Goal: Task Accomplishment & Management: Manage account settings

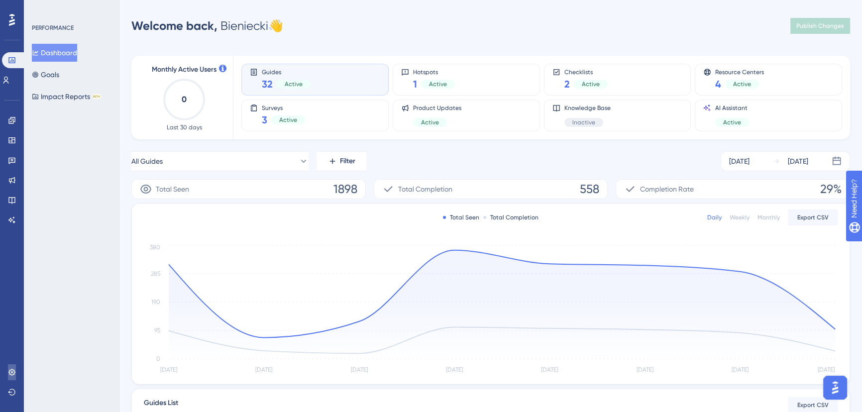
click at [16, 370] on link at bounding box center [12, 372] width 8 height 16
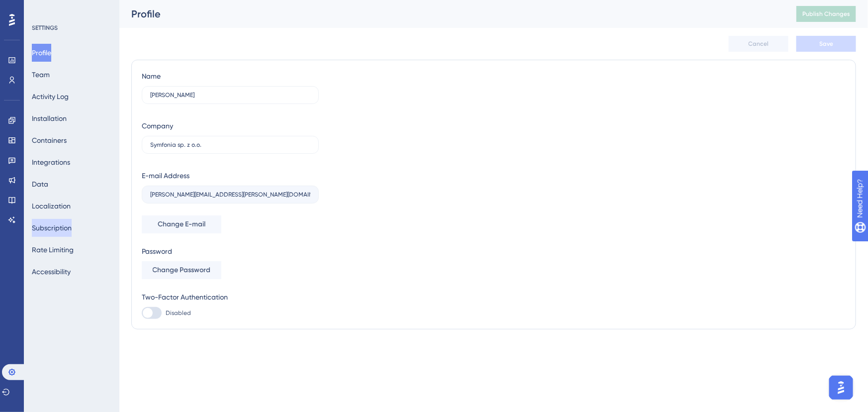
click at [64, 230] on button "Subscription" at bounding box center [52, 228] width 40 height 18
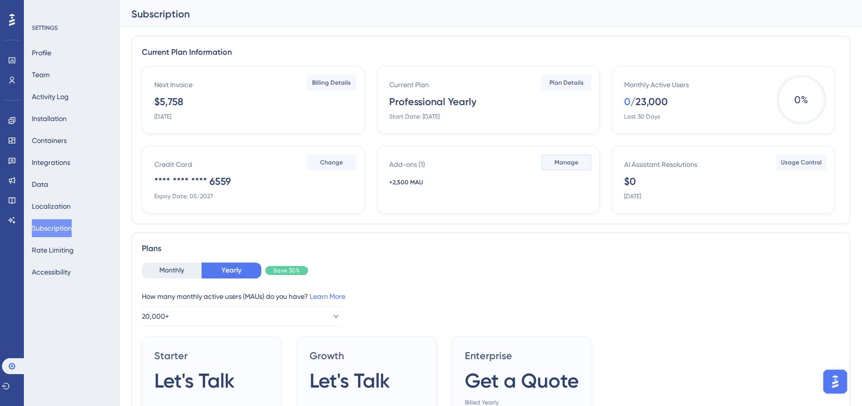
click at [565, 158] on span "Manage" at bounding box center [566, 162] width 24 height 8
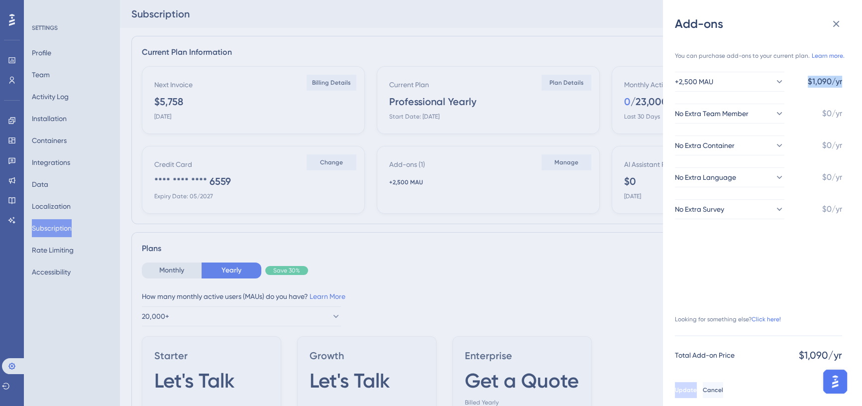
drag, startPoint x: 802, startPoint y: 79, endPoint x: 846, endPoint y: 82, distance: 43.9
click at [846, 82] on div "You can purchase add-ons to your current plan. Learn more. +2,500 MAU $1,090/yr…" at bounding box center [766, 203] width 183 height 342
click at [849, 83] on div "You can purchase add-ons to your current plan. Learn more. +2,500 MAU $1,090/yr…" at bounding box center [766, 203] width 183 height 342
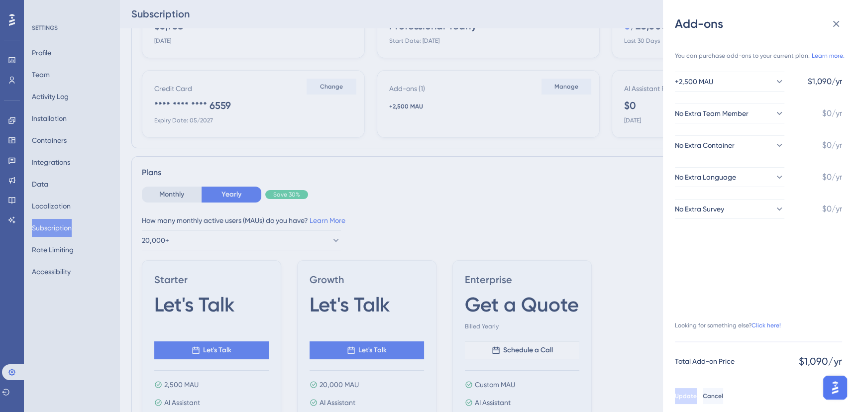
scroll to position [45, 0]
